Goal: Task Accomplishment & Management: Use online tool/utility

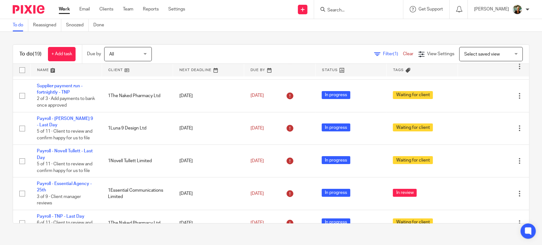
scroll to position [69, 0]
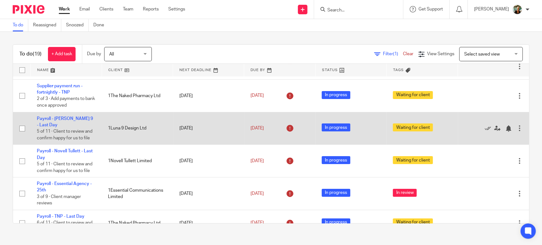
click at [85, 122] on td "Payroll - [PERSON_NAME] 9 - Last Day 5 of 11 · Client to review and confirm hap…" at bounding box center [65, 128] width 71 height 33
click at [83, 124] on link "Payroll - [PERSON_NAME] 9 - Last Day" at bounding box center [65, 122] width 56 height 11
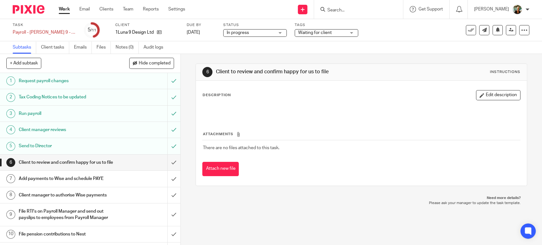
scroll to position [33, 0]
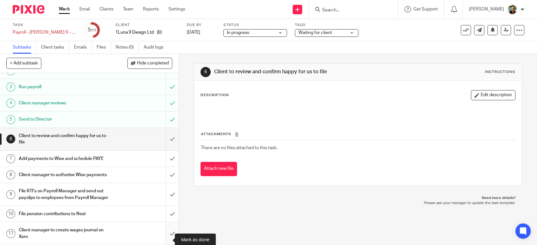
click at [164, 238] on input "submit" at bounding box center [89, 233] width 178 height 23
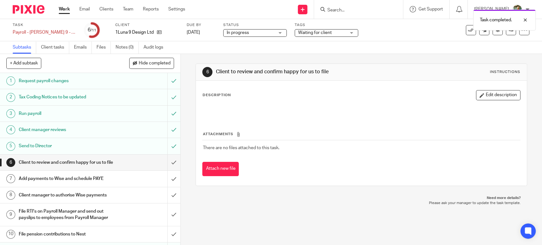
click at [67, 8] on link "Work" at bounding box center [64, 9] width 11 height 6
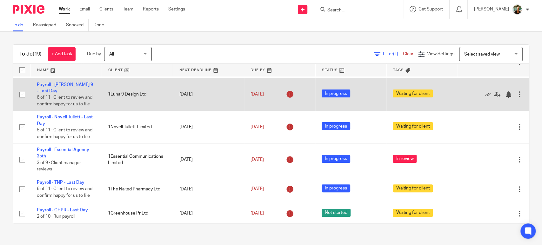
scroll to position [103, 0]
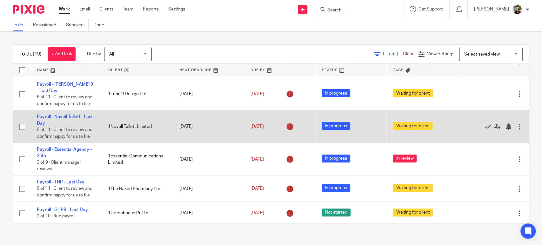
click at [68, 113] on td "Payroll - Novell Tullett - Last Day 5 of 11 · Client to review and confirm happ…" at bounding box center [65, 127] width 71 height 33
click at [68, 116] on link "Payroll - Novell Tullett - Last Day" at bounding box center [65, 120] width 56 height 11
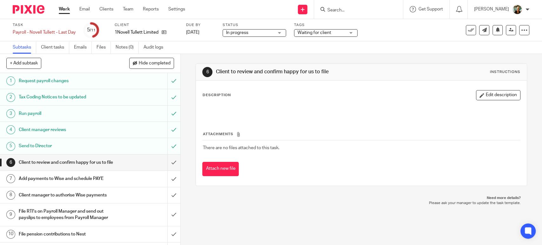
scroll to position [33, 0]
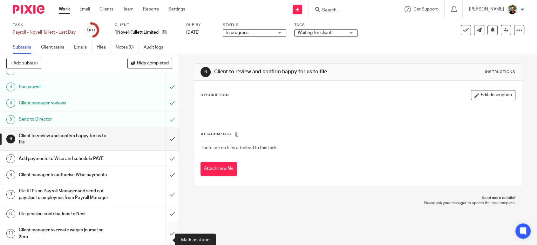
click at [166, 238] on input "submit" at bounding box center [89, 233] width 178 height 23
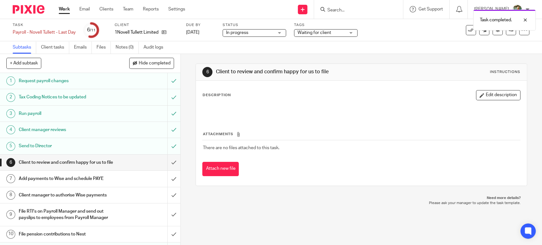
click at [65, 8] on link "Work" at bounding box center [64, 9] width 11 height 6
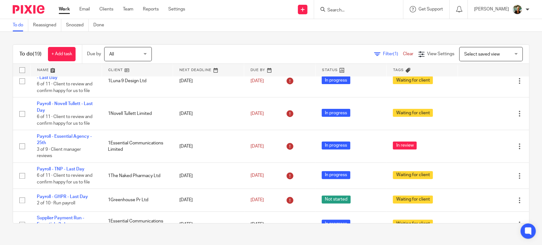
scroll to position [117, 0]
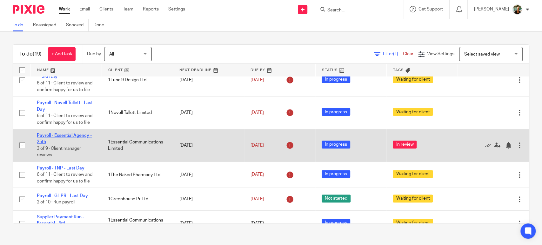
click at [89, 137] on link "Payroll - Essential Agency - 25th" at bounding box center [64, 138] width 55 height 11
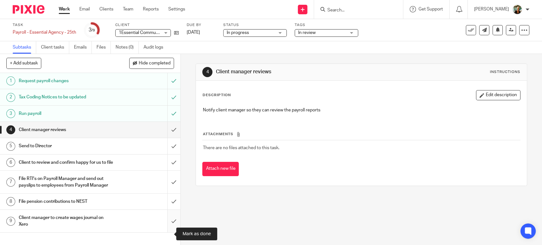
click at [169, 232] on input "submit" at bounding box center [90, 221] width 180 height 23
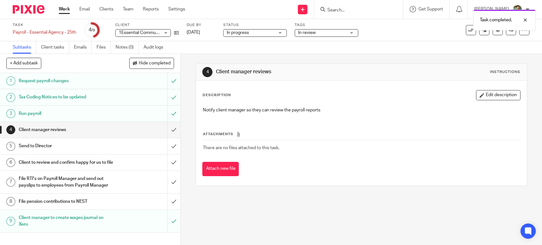
click at [67, 10] on link "Work" at bounding box center [64, 9] width 11 height 6
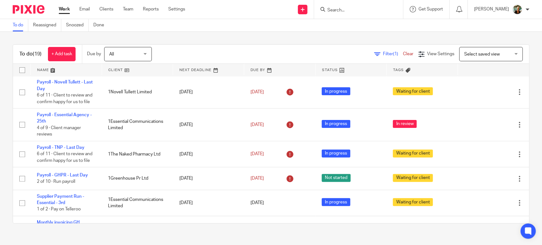
scroll to position [138, 0]
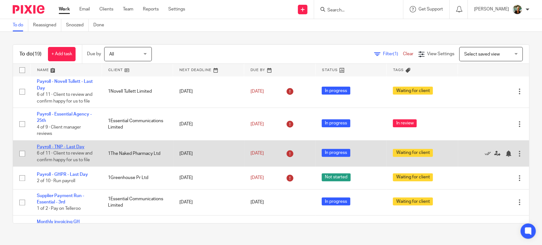
click at [71, 145] on link "Payroll - TNP - Last Day" at bounding box center [61, 147] width 48 height 4
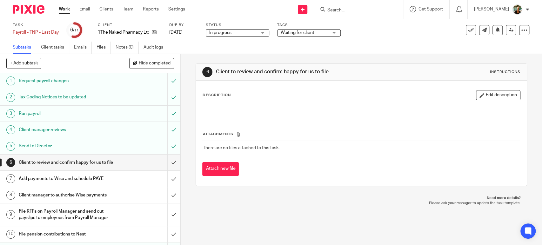
click at [69, 7] on link "Work" at bounding box center [64, 9] width 11 height 6
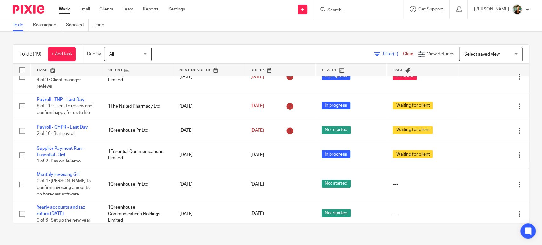
scroll to position [188, 0]
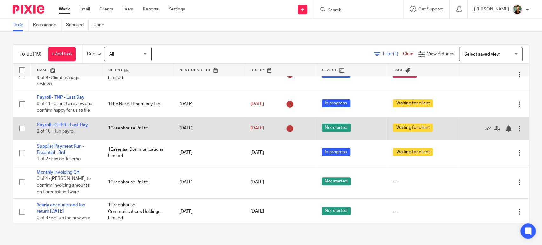
click at [65, 127] on link "Payroll - GHPR - Last Day" at bounding box center [62, 125] width 51 height 4
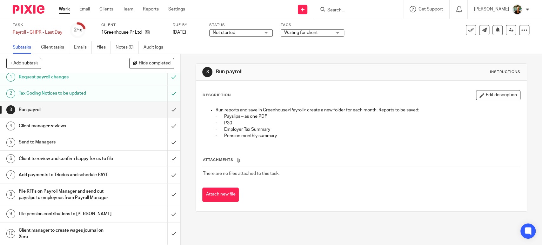
scroll to position [7, 0]
click at [63, 10] on link "Work" at bounding box center [64, 9] width 11 height 6
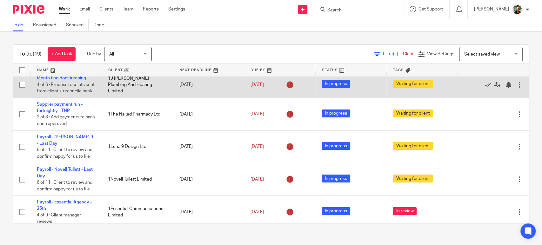
scroll to position [81, 0]
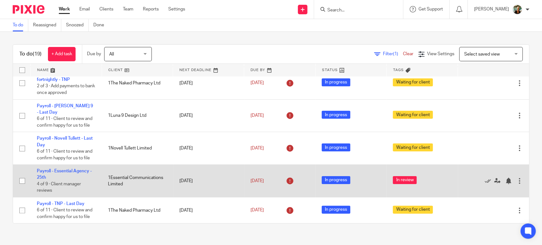
click at [72, 174] on td "Payroll - Essential Agency - 25th 4 of 9 · Client manager reviews" at bounding box center [65, 181] width 71 height 33
click at [72, 173] on link "Payroll - Essential Agency - 25th" at bounding box center [64, 174] width 55 height 11
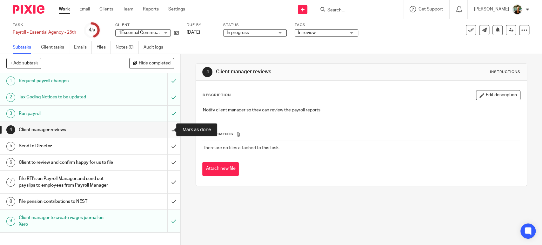
click at [166, 129] on input "submit" at bounding box center [90, 130] width 180 height 16
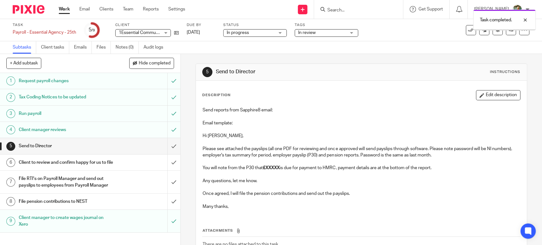
click at [331, 30] on div "Task completed." at bounding box center [403, 18] width 265 height 24
click at [331, 32] on span "In review" at bounding box center [322, 33] width 48 height 7
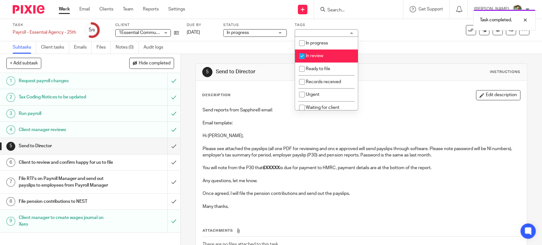
click at [328, 52] on li "In review" at bounding box center [326, 56] width 63 height 13
checkbox input "false"
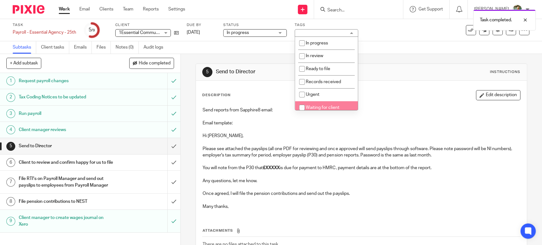
click at [332, 104] on li "Waiting for client" at bounding box center [326, 107] width 63 height 13
checkbox input "true"
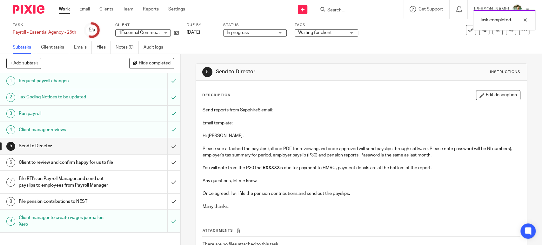
click at [389, 74] on div "5 Send to Director Instructions" at bounding box center [361, 72] width 318 height 10
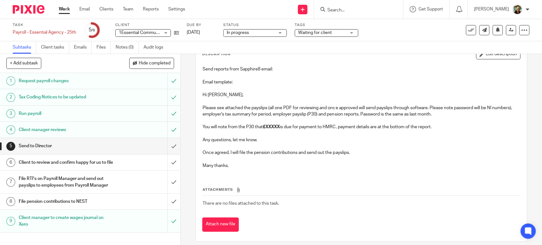
scroll to position [42, 0]
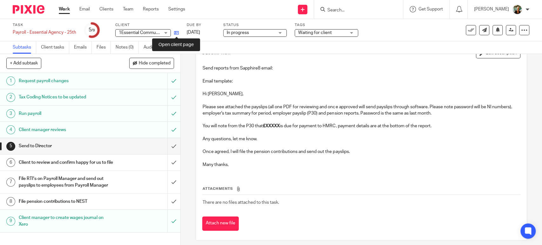
click at [177, 33] on icon at bounding box center [176, 32] width 5 height 5
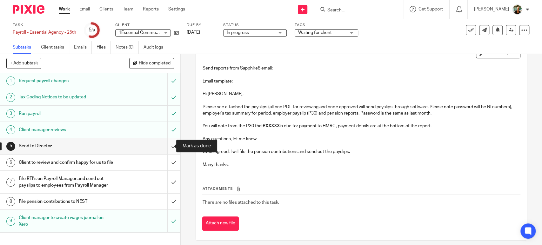
click at [165, 147] on input "submit" at bounding box center [90, 146] width 180 height 16
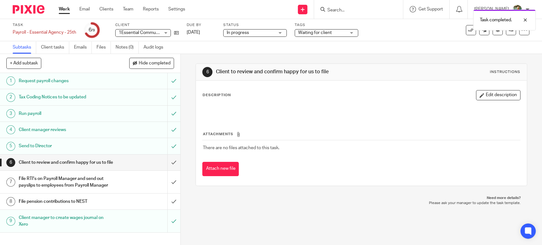
click at [64, 11] on link "Work" at bounding box center [64, 9] width 11 height 6
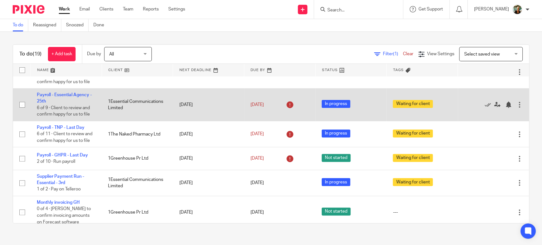
scroll to position [158, 0]
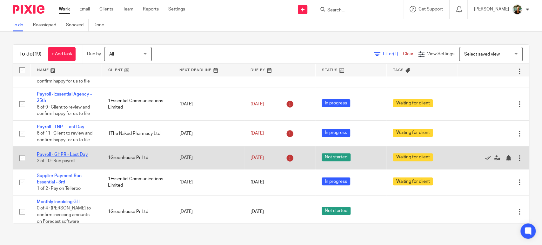
click at [76, 154] on link "Payroll - GHPR - Last Day" at bounding box center [62, 154] width 51 height 4
